Goal: Check status: Check status

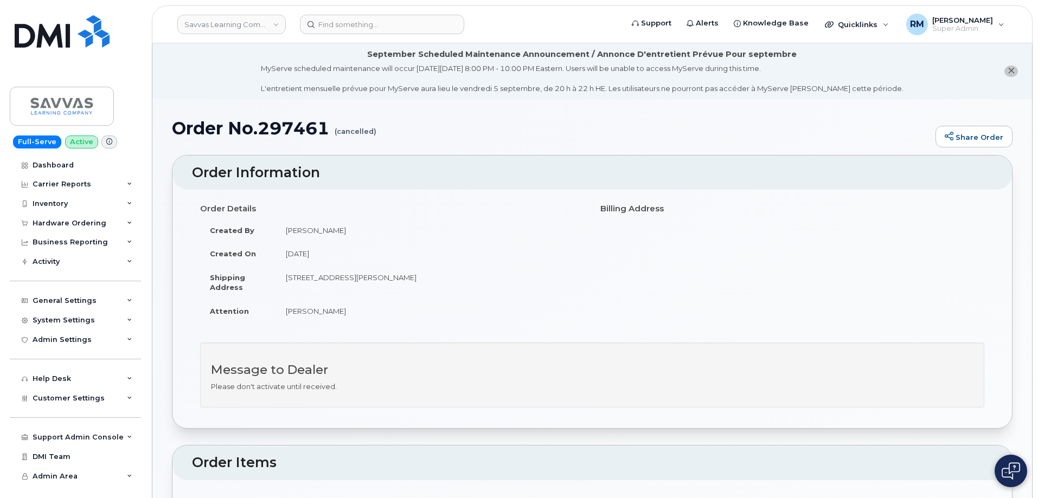
scroll to position [380, 0]
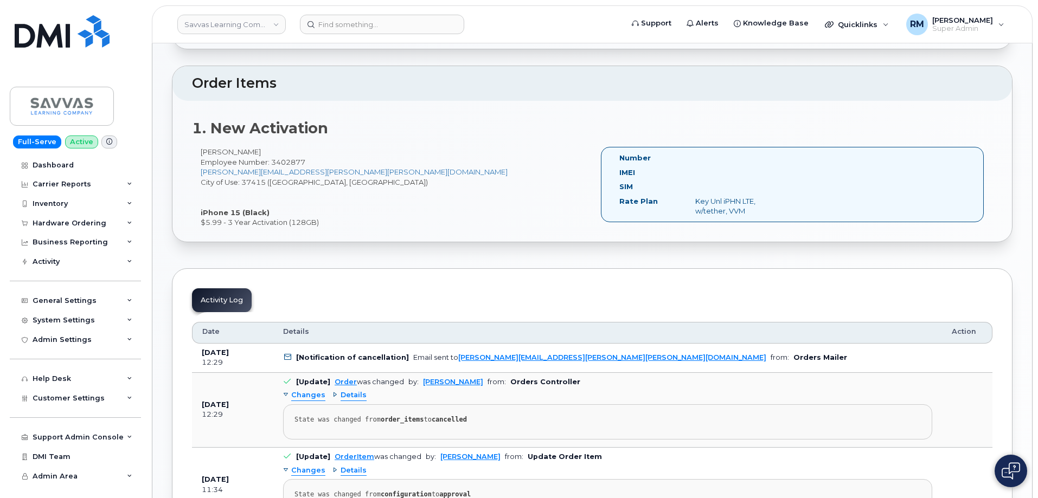
click at [380, 249] on div "Order Information Order Details Created By Meredith Chester Created On August 5…" at bounding box center [592, 359] width 840 height 1167
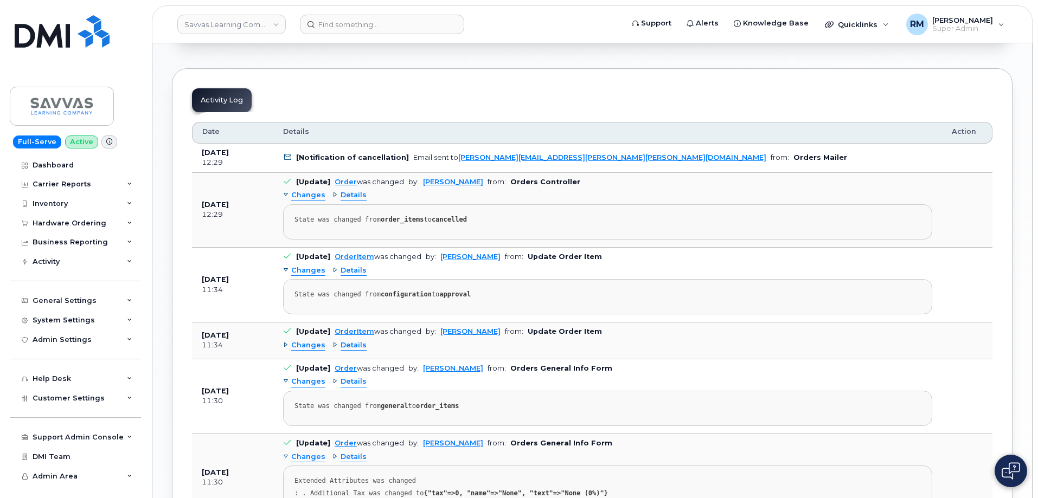
scroll to position [596, 0]
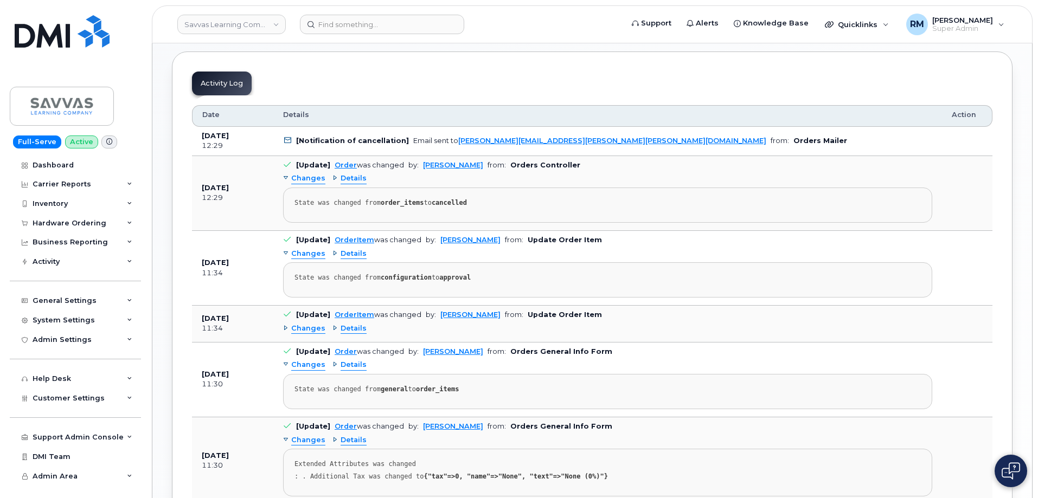
click at [345, 333] on span "Details" at bounding box center [353, 329] width 26 height 10
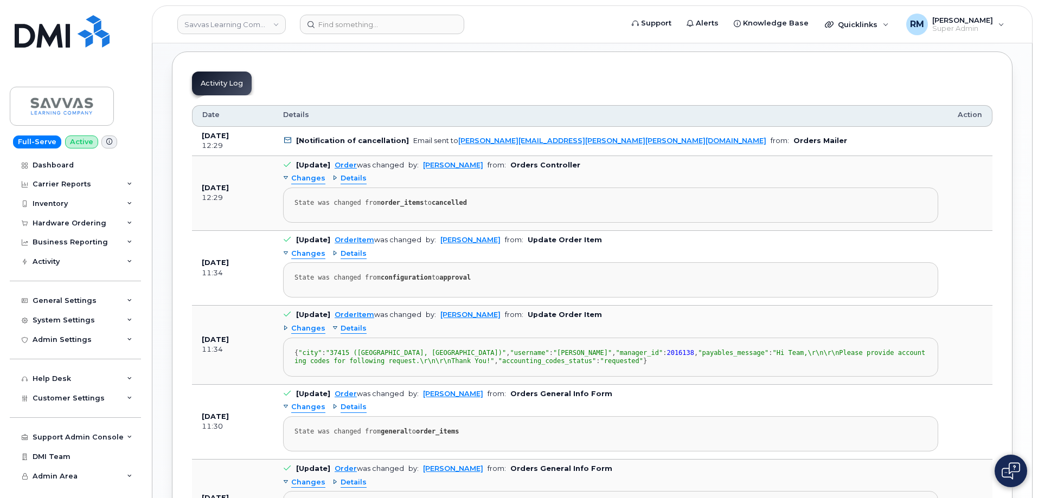
click at [350, 332] on span "Details" at bounding box center [353, 329] width 26 height 10
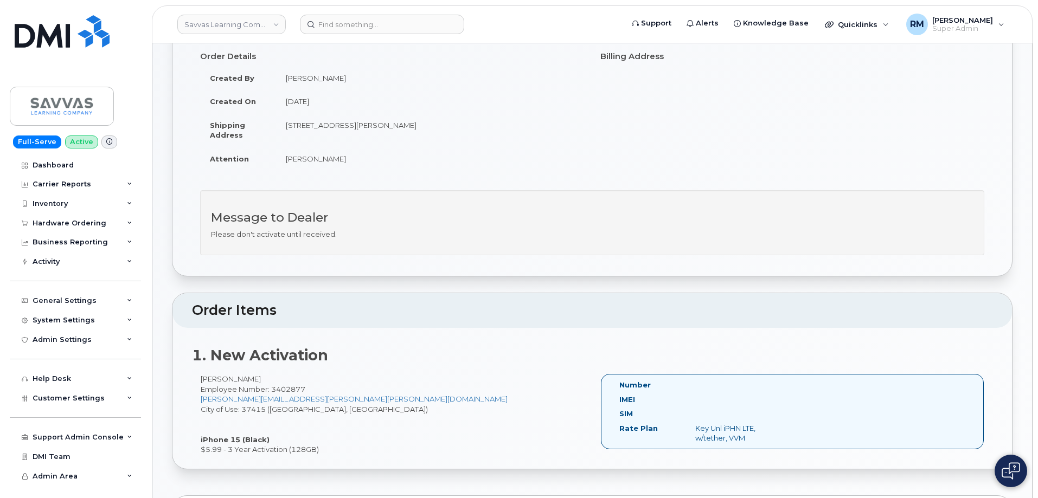
scroll to position [0, 0]
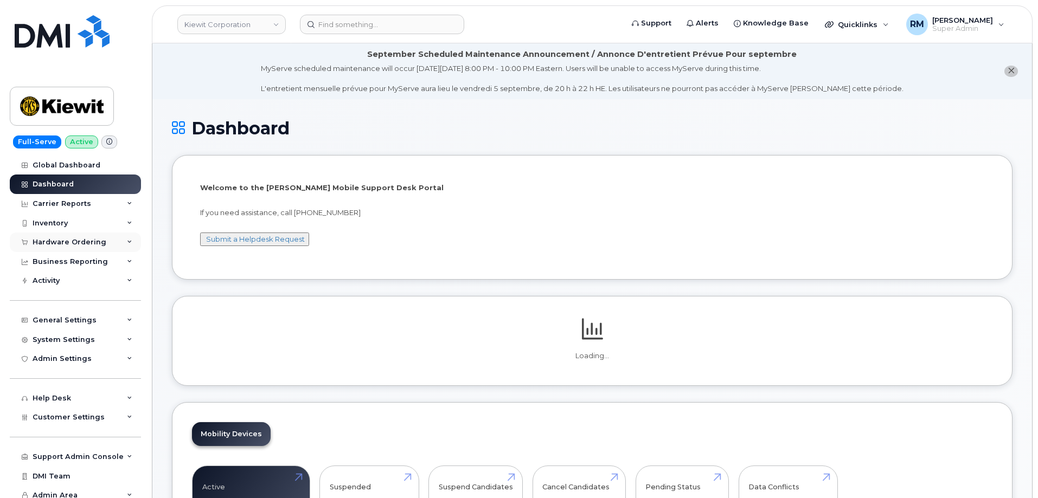
click at [54, 242] on div "Hardware Ordering" at bounding box center [70, 242] width 74 height 9
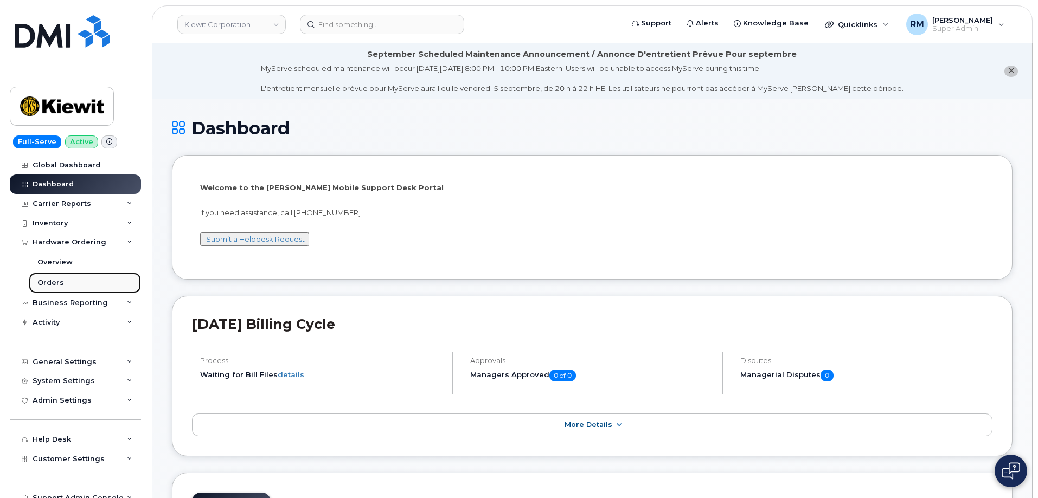
click at [44, 277] on link "Orders" at bounding box center [85, 283] width 112 height 21
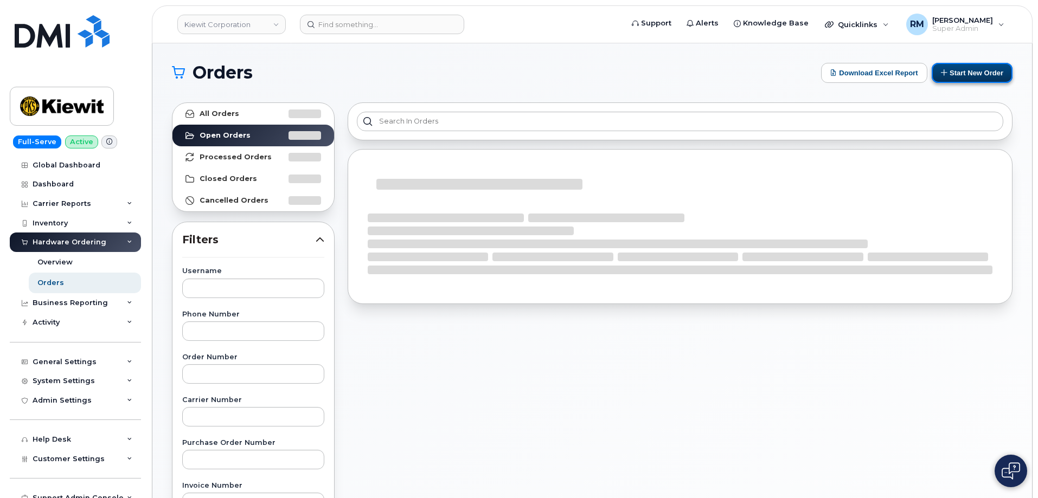
click at [960, 72] on button "Start New Order" at bounding box center [971, 73] width 81 height 20
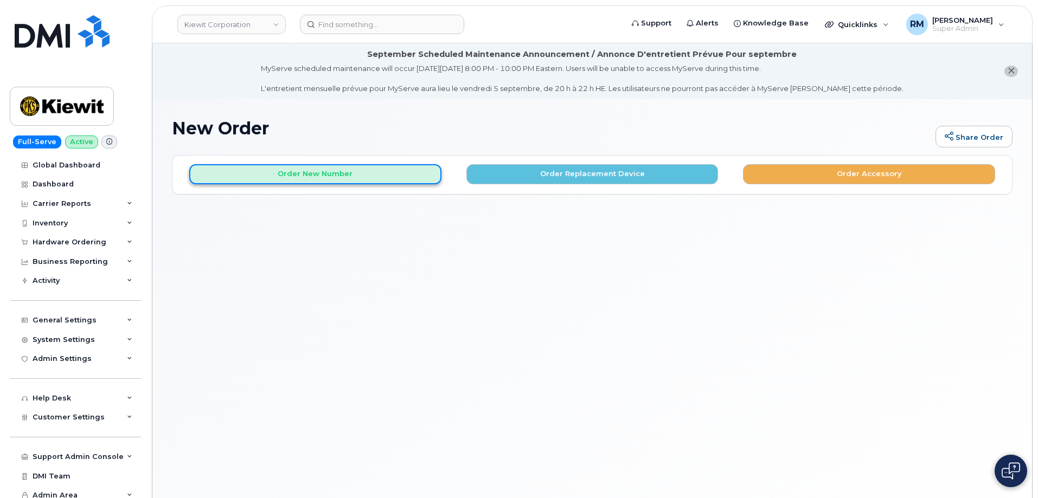
click at [307, 175] on button "Order New Number" at bounding box center [315, 174] width 252 height 20
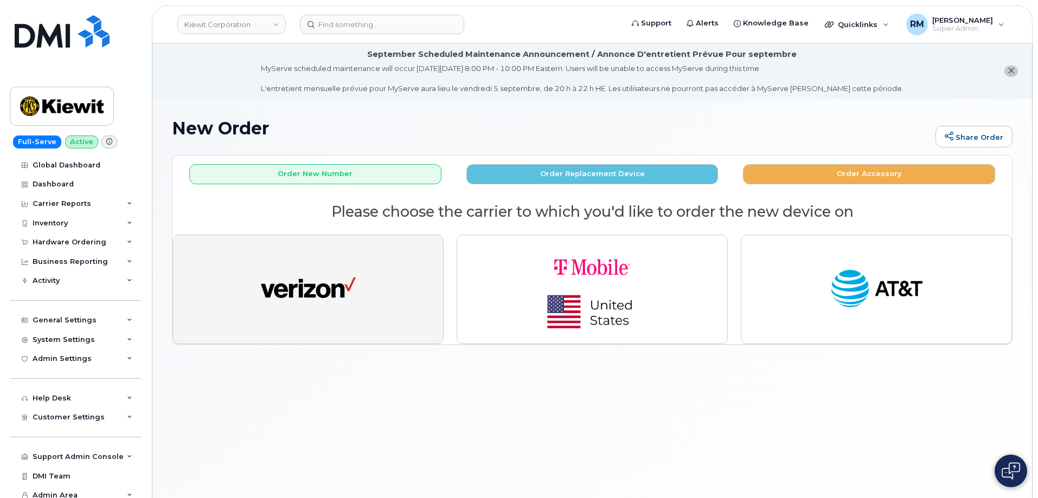
click at [304, 292] on img "button" at bounding box center [308, 289] width 95 height 49
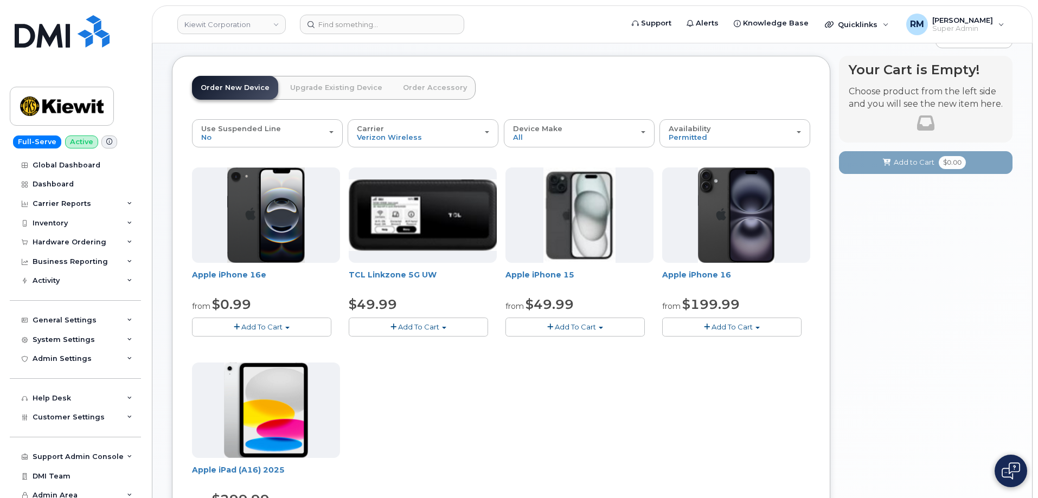
scroll to position [108, 0]
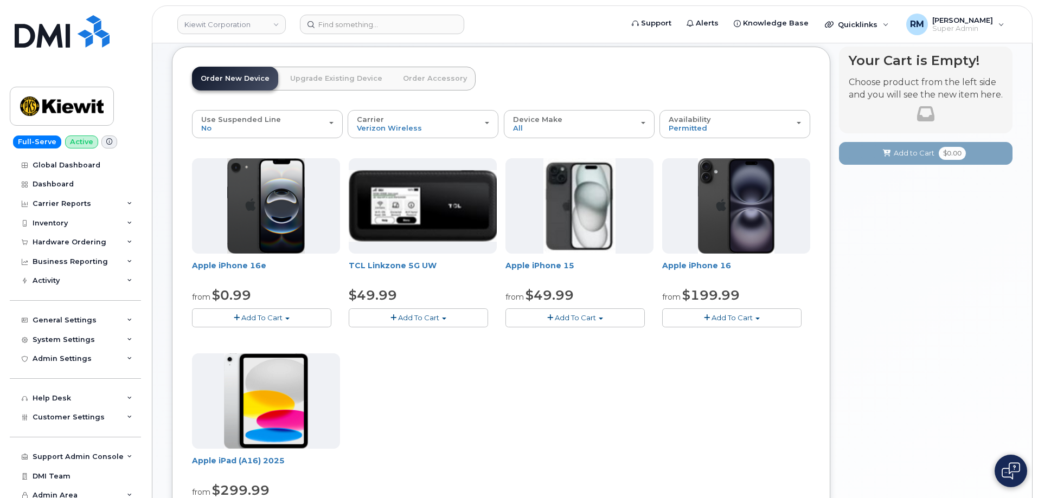
click at [561, 312] on button "Add To Cart" at bounding box center [574, 318] width 139 height 19
click at [567, 337] on link "$49.99 - 2 Year Activation (128GB)" at bounding box center [580, 338] width 145 height 14
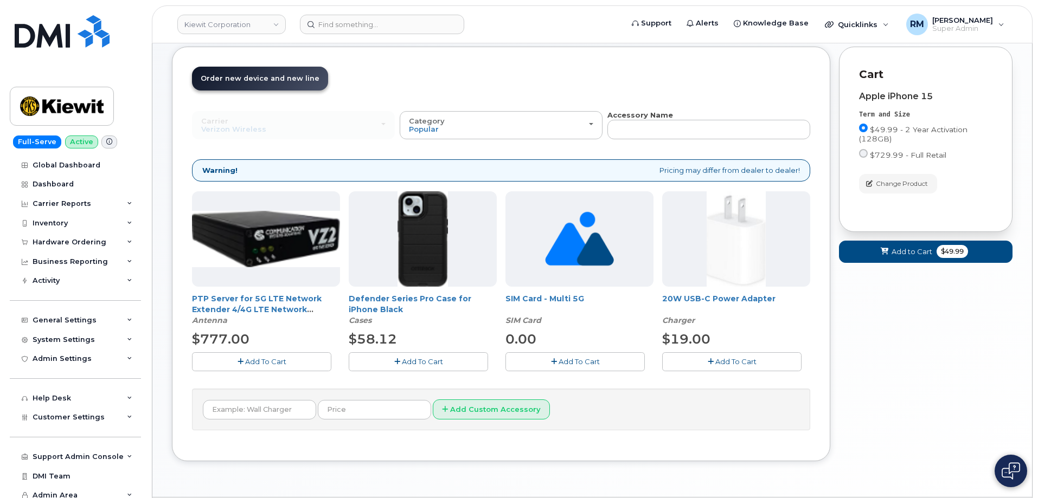
click at [949, 301] on div "Your Cart is Empty! Choose product from the left side and you will see the new …" at bounding box center [925, 262] width 173 height 431
click at [930, 267] on div "Cart active suspended Carrier Device Additional cost to upgrading the device Se…" at bounding box center [925, 164] width 173 height 235
click at [926, 251] on span "Add to Cart" at bounding box center [911, 252] width 41 height 10
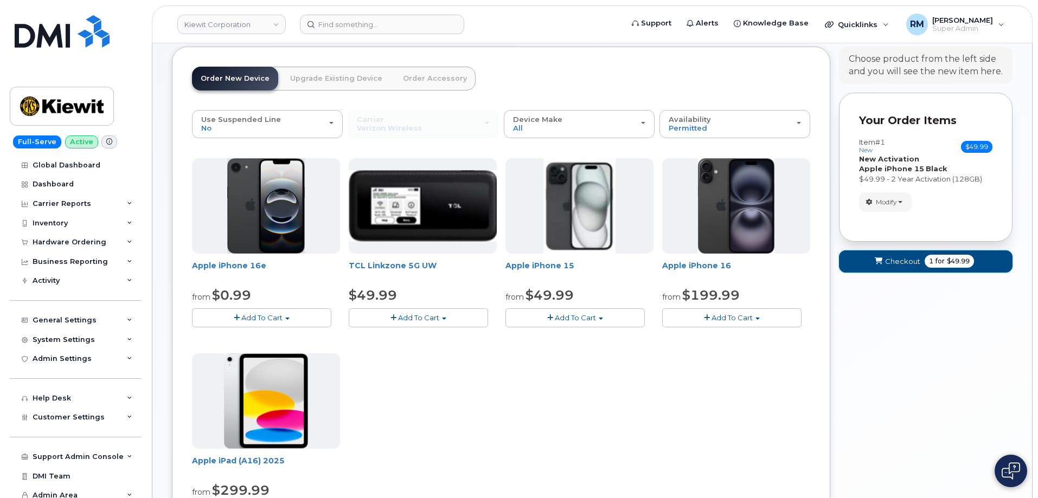
click at [924, 261] on span "1 for $49.99" at bounding box center [948, 261] width 49 height 13
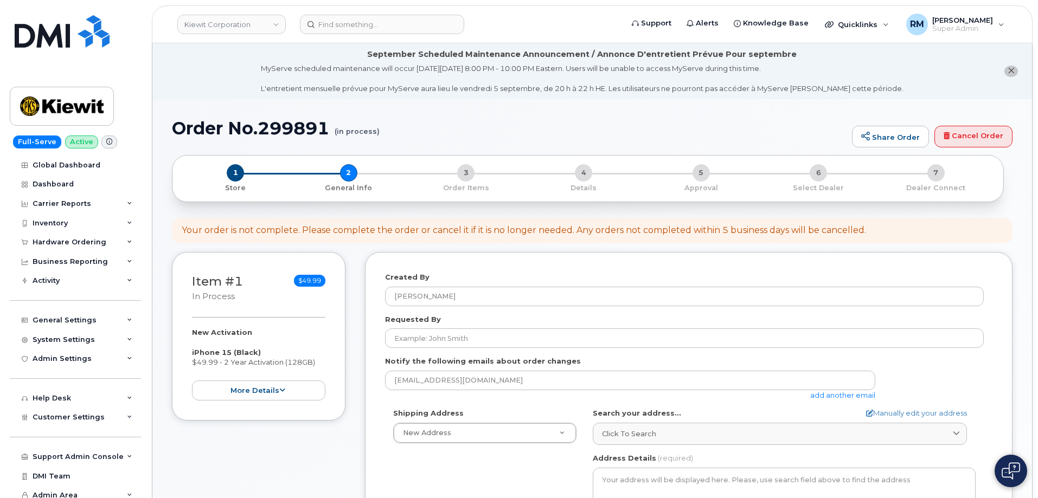
select select
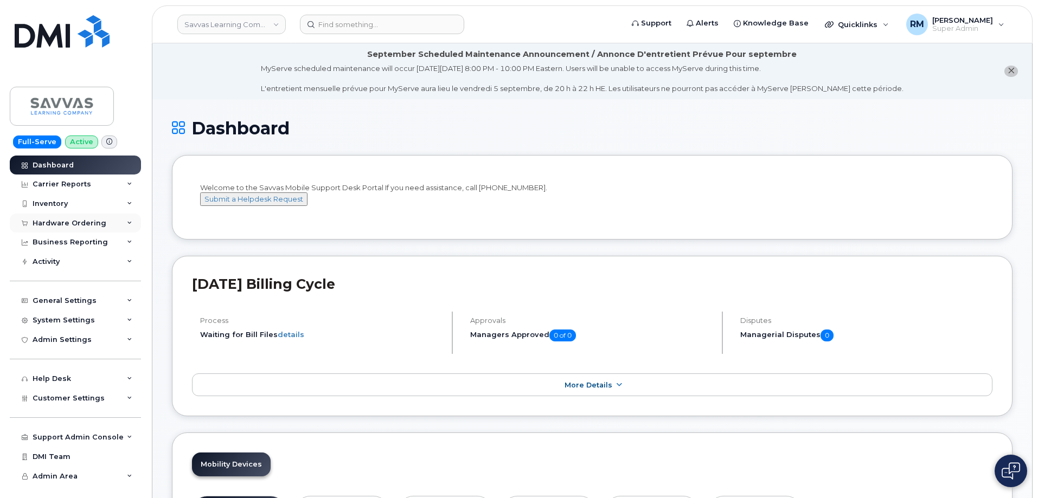
click at [73, 224] on div "Hardware Ordering" at bounding box center [70, 223] width 74 height 9
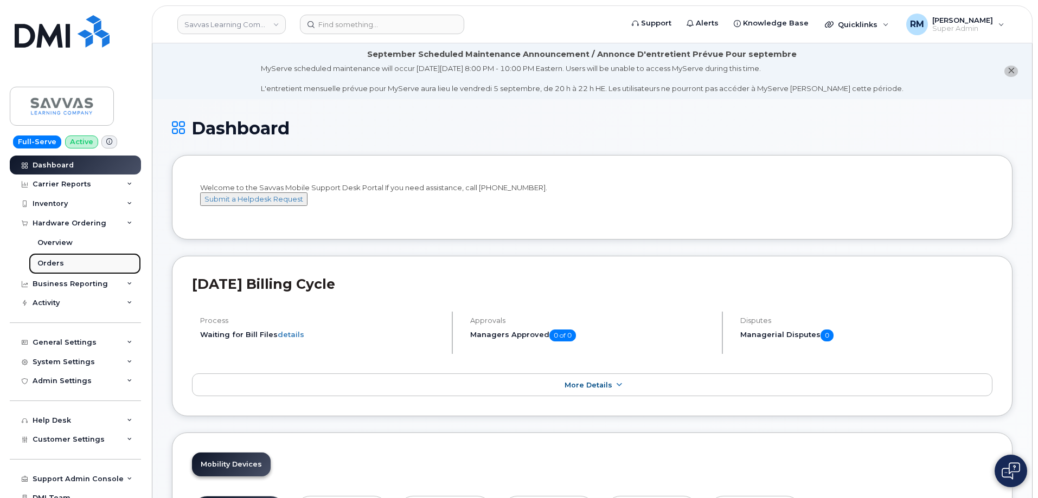
click at [60, 262] on div "Orders" at bounding box center [50, 264] width 27 height 10
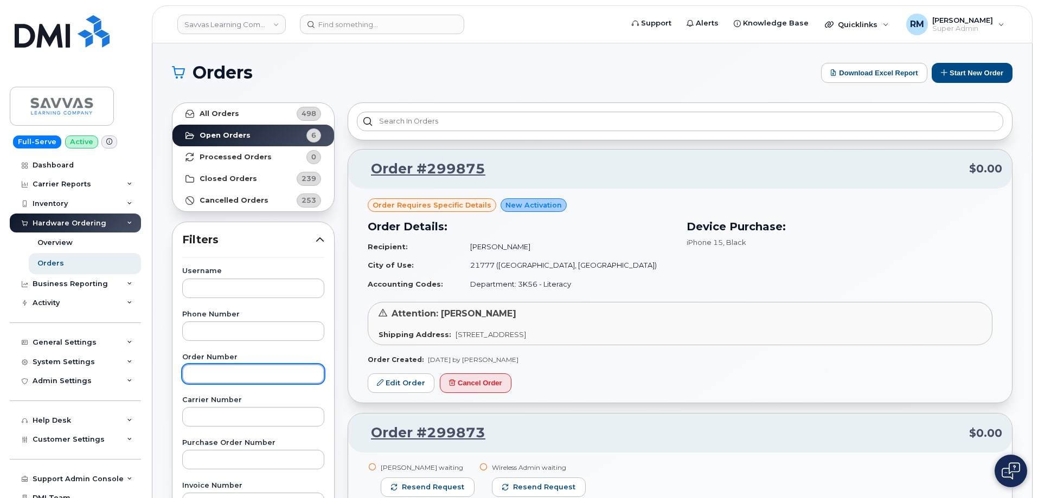
click at [204, 372] on input "text" at bounding box center [253, 374] width 142 height 20
paste input "297461"
type input "297461"
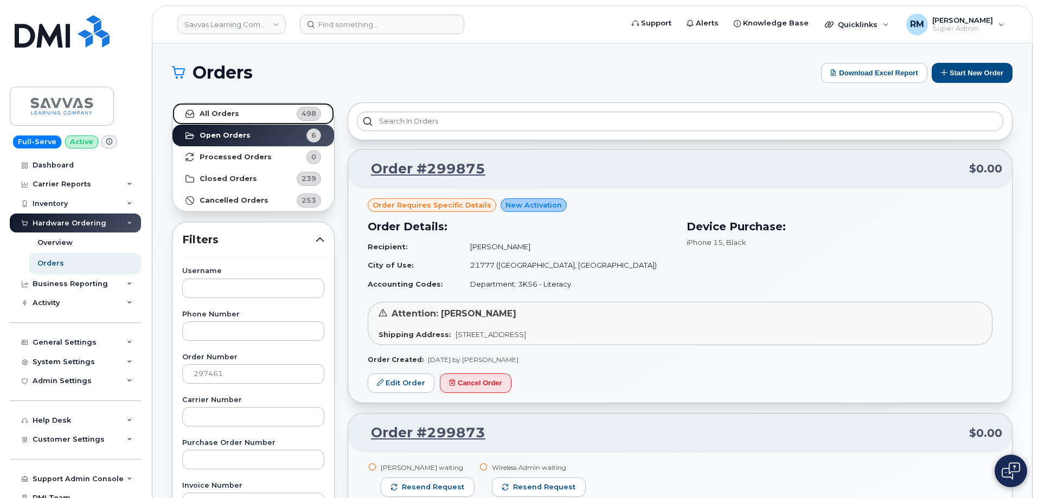
click at [214, 113] on strong "All Orders" at bounding box center [220, 114] width 40 height 9
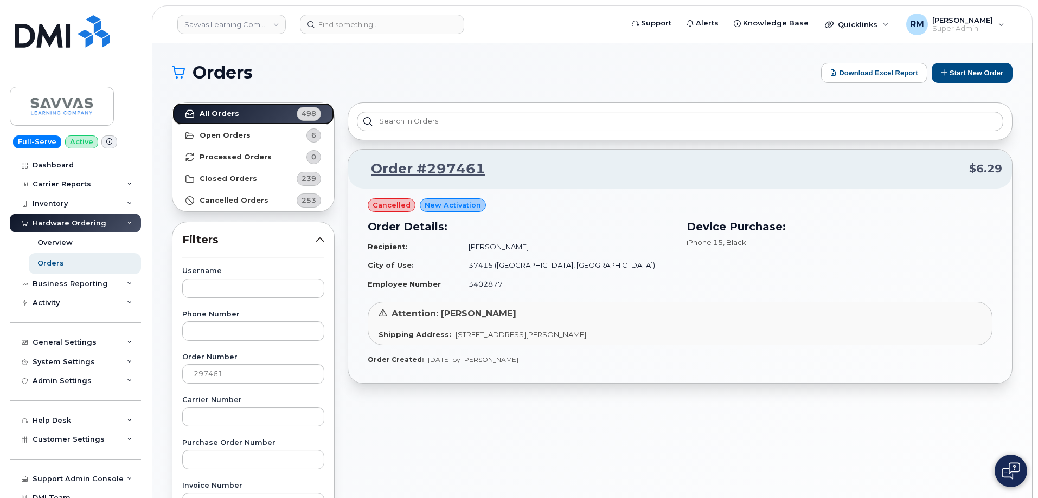
click at [172, 103] on link "All Orders 498" at bounding box center [253, 114] width 162 height 22
click at [409, 170] on link "Order #297461" at bounding box center [421, 169] width 127 height 20
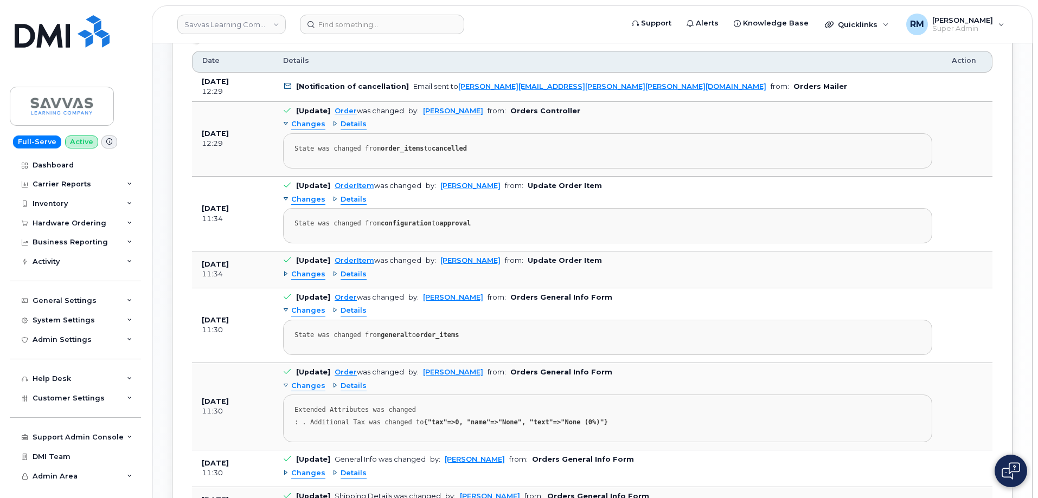
scroll to position [596, 0]
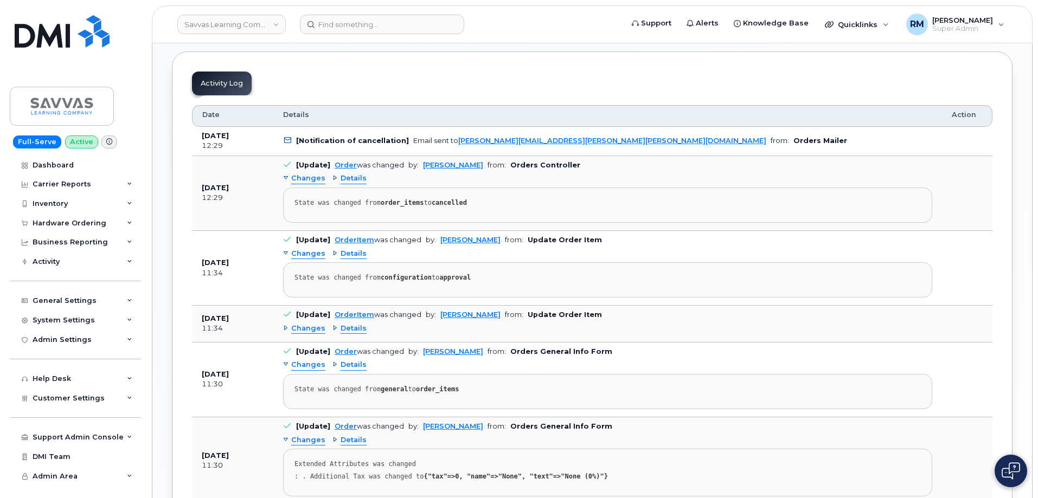
click at [345, 256] on span "Details" at bounding box center [353, 254] width 26 height 10
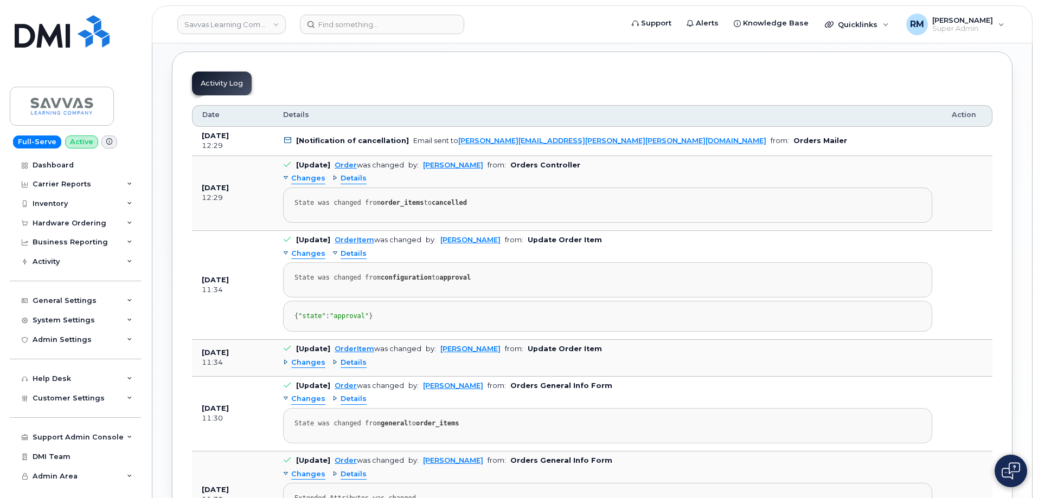
click at [345, 256] on span "Details" at bounding box center [353, 254] width 26 height 10
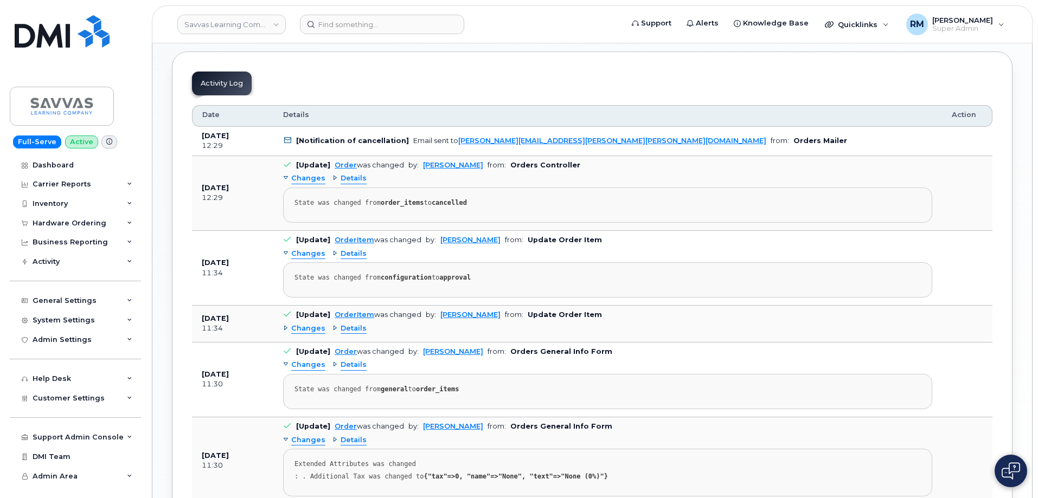
click at [351, 178] on span "Details" at bounding box center [353, 178] width 26 height 10
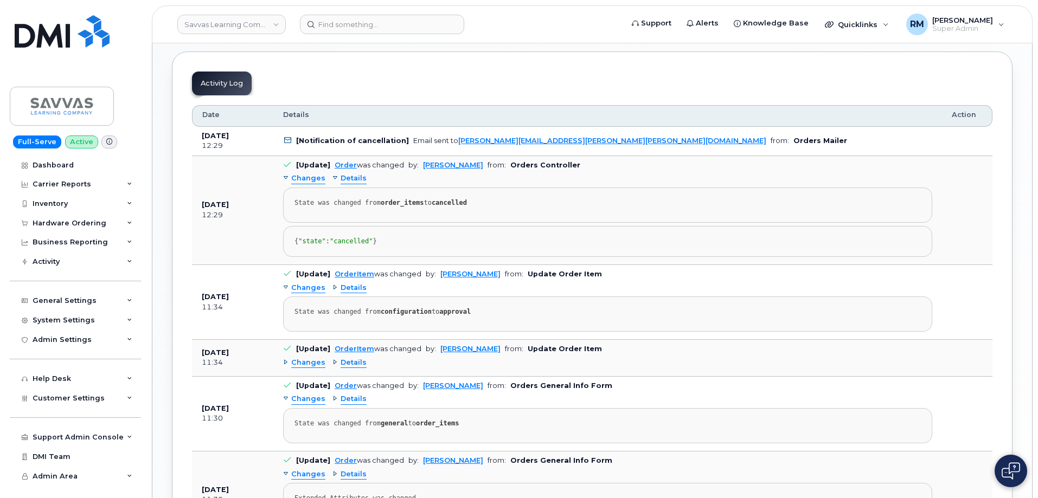
click at [351, 178] on span "Details" at bounding box center [353, 178] width 26 height 10
